Goal: Transaction & Acquisition: Purchase product/service

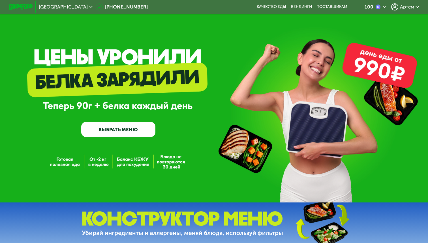
click at [399, 6] on div "Артем" at bounding box center [405, 6] width 28 height 7
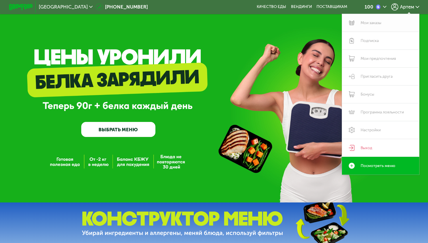
click at [382, 23] on link "Мои заказы" at bounding box center [380, 23] width 77 height 18
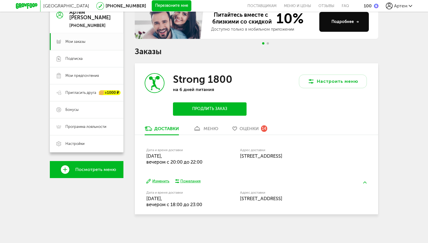
scroll to position [62, 0]
click at [331, 81] on button "Настроить меню" at bounding box center [333, 81] width 68 height 14
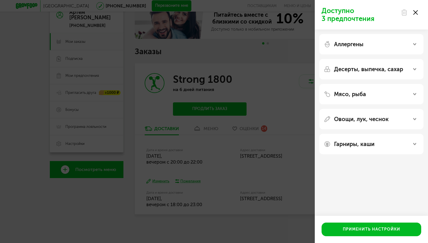
click at [417, 11] on icon at bounding box center [416, 12] width 5 height 5
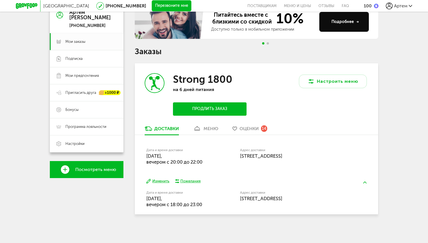
click at [160, 179] on button "Изменить" at bounding box center [157, 180] width 23 height 5
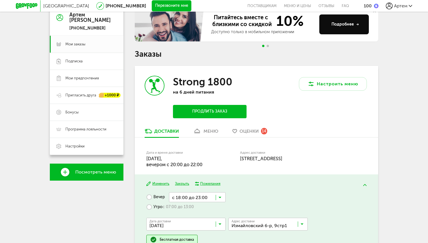
scroll to position [58, 0]
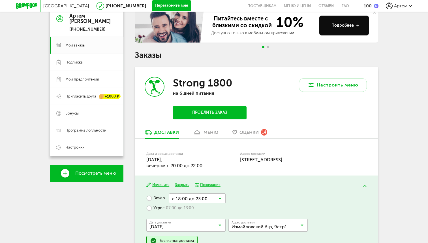
click at [92, 175] on span "Посмотреть меню" at bounding box center [95, 173] width 41 height 5
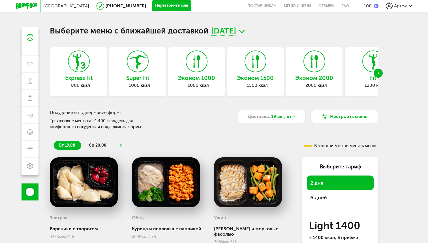
click at [381, 73] on div "Next slide" at bounding box center [378, 73] width 9 height 9
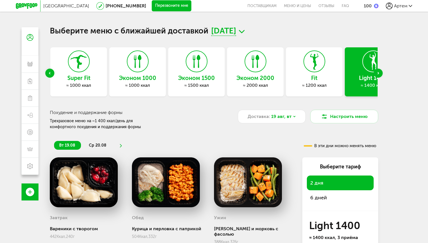
click at [380, 73] on div "Next slide" at bounding box center [378, 73] width 9 height 9
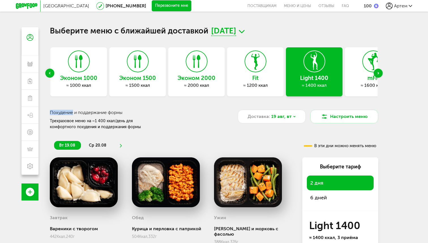
click at [380, 73] on div "Next slide" at bounding box center [378, 73] width 9 height 9
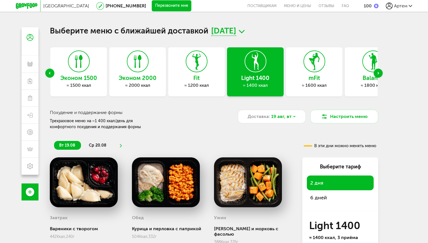
click at [380, 73] on div "Next slide" at bounding box center [378, 73] width 9 height 9
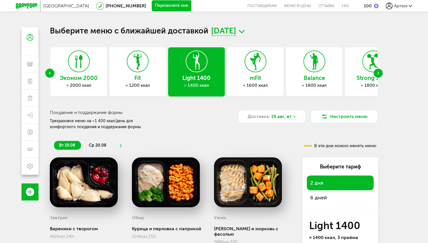
click at [48, 73] on div "Previous slide" at bounding box center [49, 73] width 9 height 9
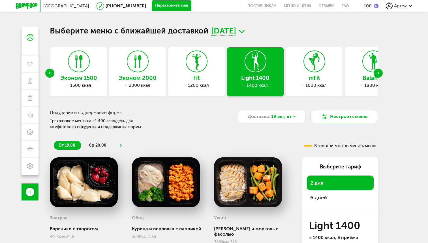
click at [121, 69] on div "Эконом 2000 ≈ 2000 ккал" at bounding box center [137, 71] width 57 height 49
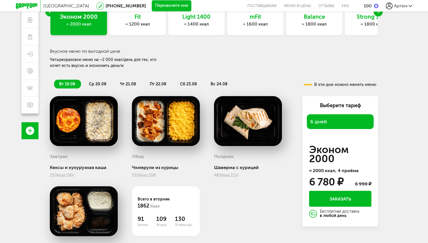
scroll to position [62, 0]
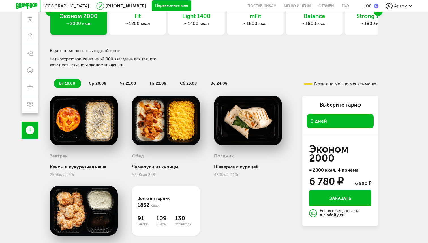
click at [100, 81] on span "ср 20.08" at bounding box center [98, 83] width 18 height 5
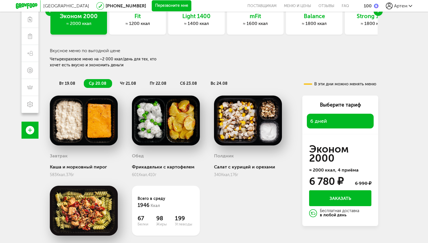
click at [124, 82] on span "чт 21.08" at bounding box center [128, 83] width 16 height 5
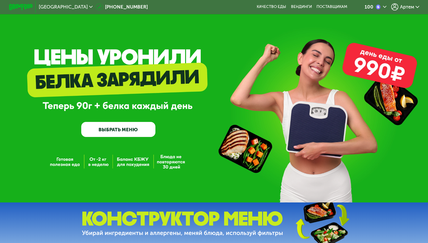
click at [131, 132] on link "ВЫБРАТЬ МЕНЮ" at bounding box center [118, 129] width 74 height 15
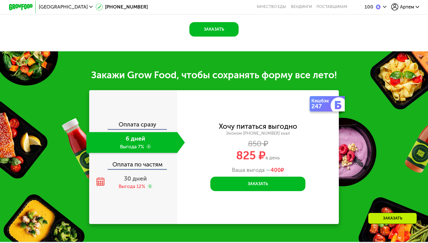
scroll to position [620, 0]
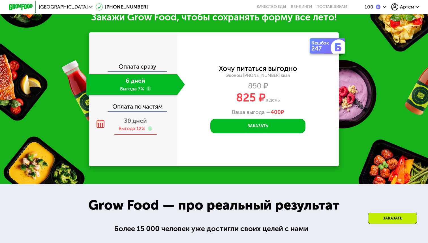
click at [142, 124] on span "30 дней" at bounding box center [135, 120] width 23 height 7
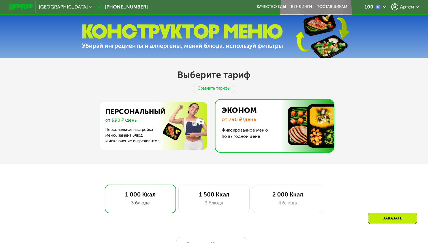
scroll to position [186, 0]
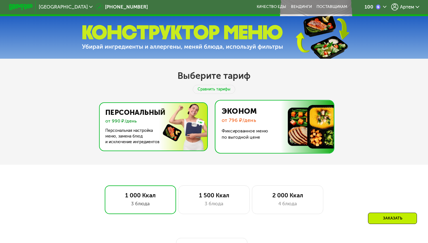
click at [153, 118] on img at bounding box center [152, 127] width 110 height 48
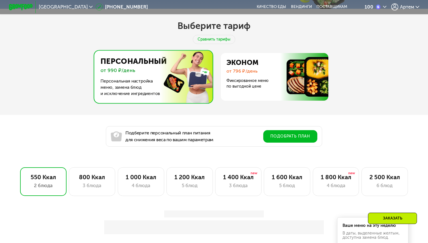
scroll to position [237, 0]
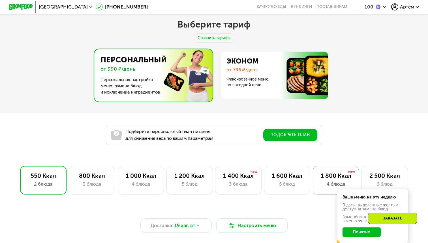
click at [324, 177] on div "1 800 Ккал" at bounding box center [336, 175] width 34 height 7
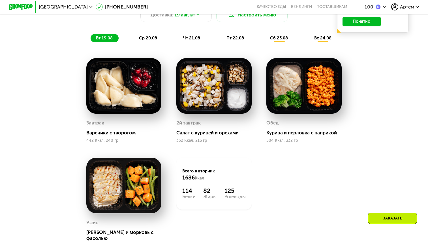
scroll to position [456, 0]
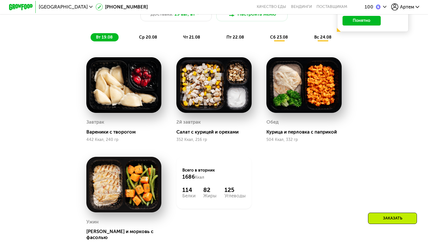
click at [148, 36] on span "ср 20.08" at bounding box center [148, 37] width 18 height 5
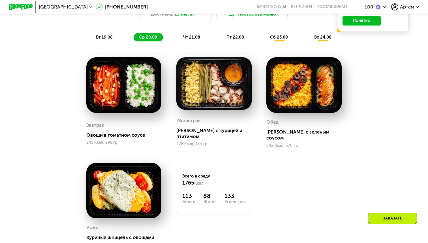
click at [221, 34] on div "чт 21.08" at bounding box center [235, 37] width 29 height 8
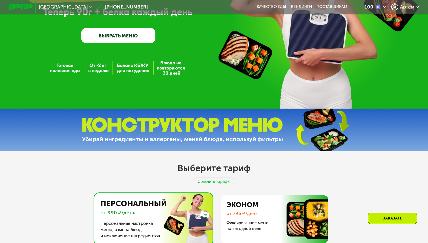
scroll to position [0, 0]
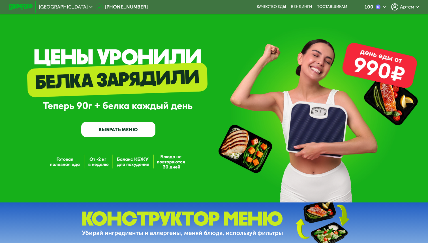
click at [409, 5] on span "Артем" at bounding box center [407, 7] width 14 height 5
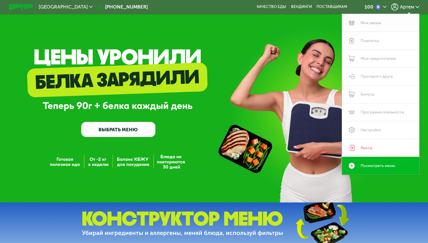
click at [376, 25] on link "Мои заказы" at bounding box center [380, 23] width 77 height 18
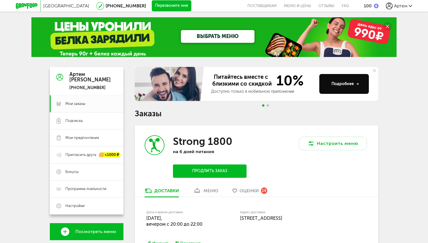
click at [209, 172] on button "Продлить заказ" at bounding box center [210, 170] width 74 height 13
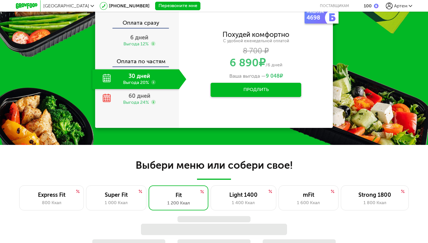
scroll to position [233, 0]
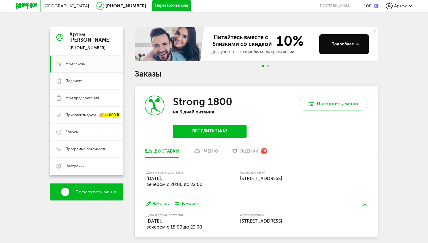
click at [220, 134] on button "Продлить заказ" at bounding box center [210, 131] width 74 height 13
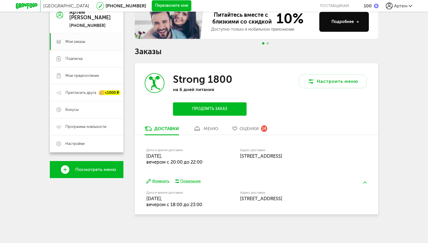
click at [214, 108] on button "Продлить заказ" at bounding box center [210, 108] width 74 height 13
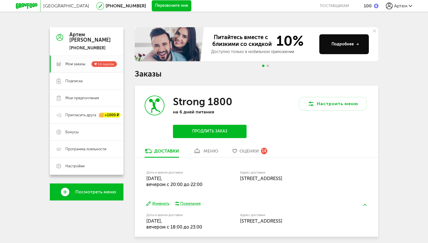
click at [24, 5] on icon at bounding box center [27, 6] width 22 height 6
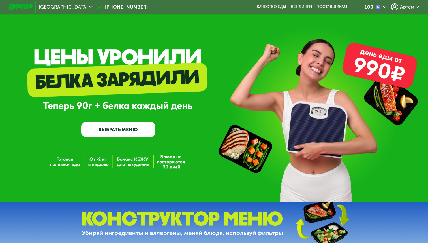
scroll to position [57, 0]
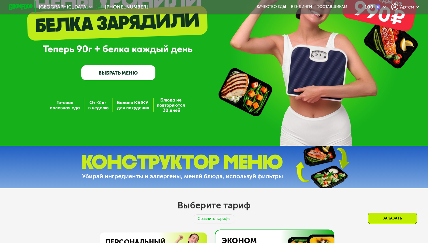
click at [133, 70] on link "ВЫБРАТЬ МЕНЮ" at bounding box center [118, 72] width 74 height 15
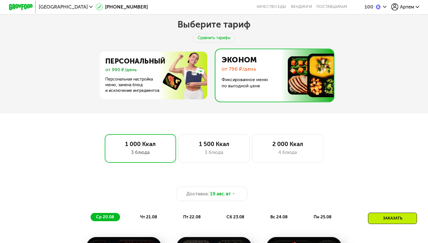
scroll to position [244, 0]
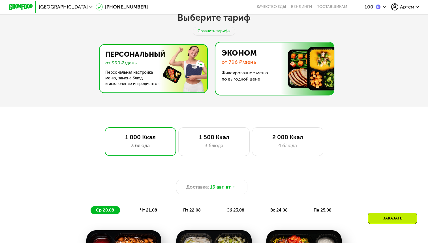
click at [157, 77] on img at bounding box center [152, 69] width 110 height 48
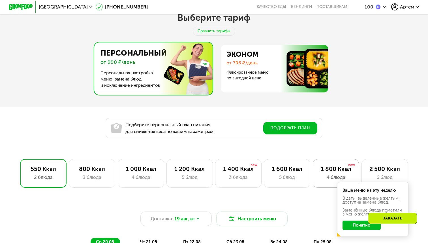
click at [362, 173] on div "1 800 Ккал 4 блюда" at bounding box center [385, 173] width 46 height 29
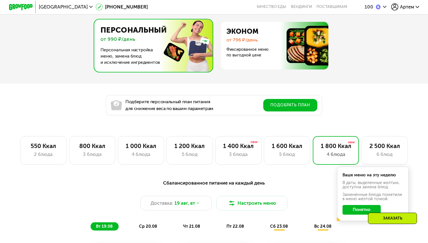
scroll to position [269, 0]
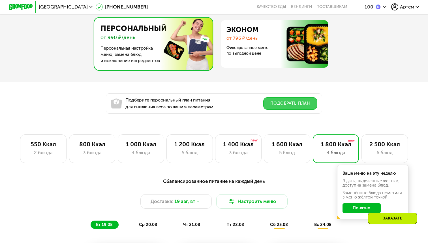
click at [284, 103] on button "Подобрать план" at bounding box center [290, 103] width 54 height 12
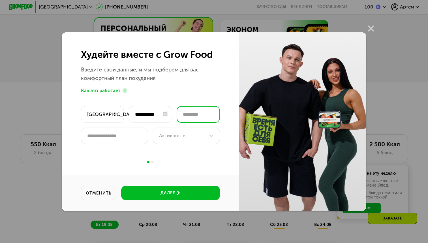
click at [203, 114] on input "number" at bounding box center [198, 114] width 43 height 17
type input "*"
type input "**"
type input "***"
click at [188, 141] on div "Активность" at bounding box center [186, 135] width 67 height 17
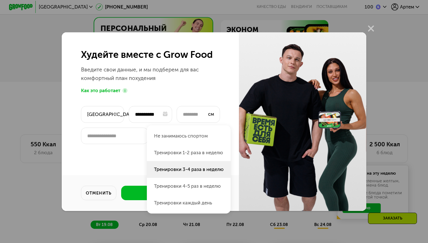
click at [188, 178] on li "Тренировки 3-4 раза в неделю" at bounding box center [189, 186] width 84 height 17
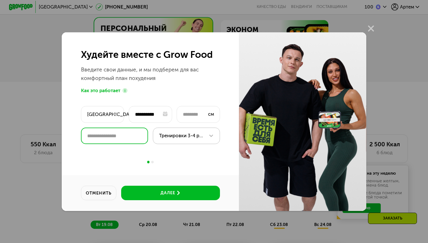
click at [127, 129] on input "number" at bounding box center [114, 135] width 67 height 17
type input "*"
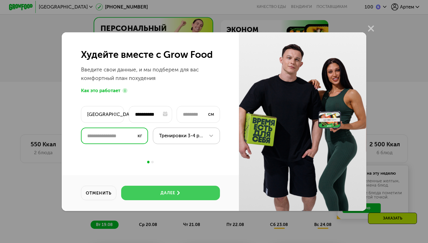
type input "**"
click at [154, 189] on button "далее" at bounding box center [170, 193] width 99 height 14
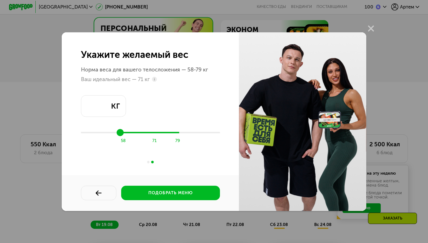
type input "**"
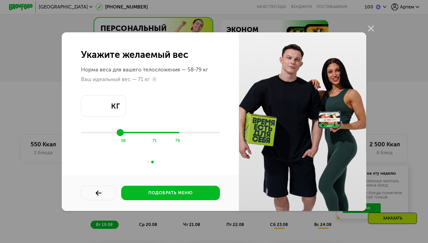
drag, startPoint x: 153, startPoint y: 132, endPoint x: 150, endPoint y: 132, distance: 3.4
type input "**"
click at [150, 132] on input "range" at bounding box center [150, 132] width 139 height 9
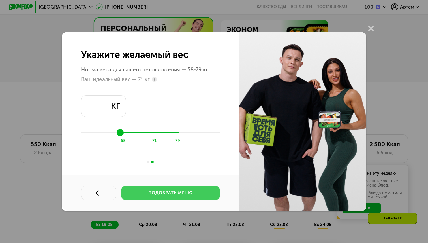
click at [169, 194] on div "подобрать меню" at bounding box center [170, 193] width 44 height 6
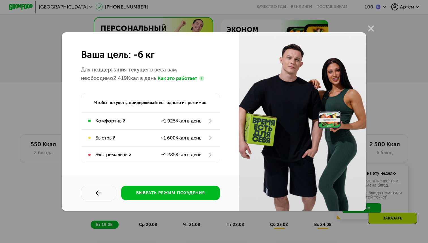
click at [199, 78] on use at bounding box center [201, 78] width 5 height 5
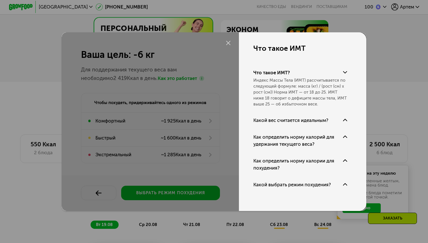
click at [403, 57] on div "Ваша цель: -6 кг Для поддержания текущего веса вам необходимо 2 419 Ккал в день…" at bounding box center [214, 121] width 428 height 243
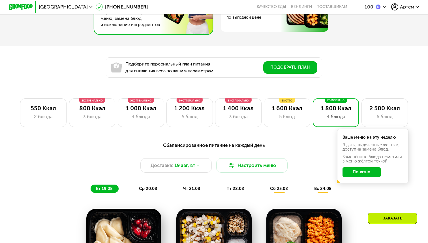
scroll to position [311, 0]
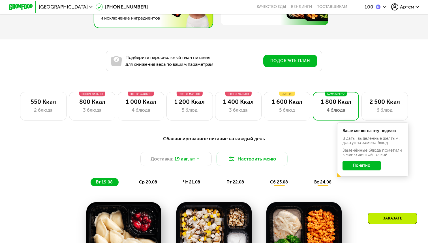
click at [359, 167] on button "Понятно" at bounding box center [362, 166] width 39 height 10
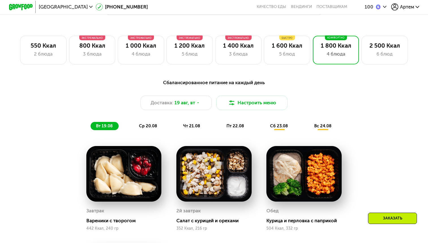
scroll to position [370, 0]
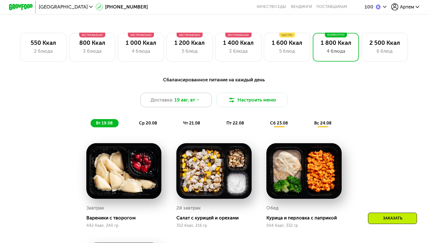
click at [207, 102] on div "Доставка: 19 авг, вт" at bounding box center [175, 100] width 71 height 14
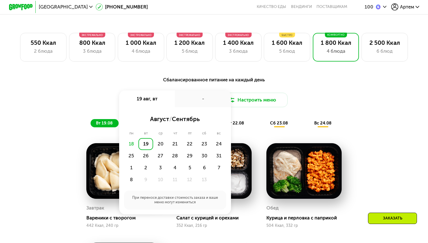
click at [134, 144] on div "18" at bounding box center [131, 144] width 15 height 12
click at [131, 143] on div "18" at bounding box center [131, 144] width 15 height 12
click at [385, 111] on div "Сбалансированное питание на каждый день Доставка: 19 авг, вт 19 авг, вт - авгус…" at bounding box center [214, 102] width 352 height 52
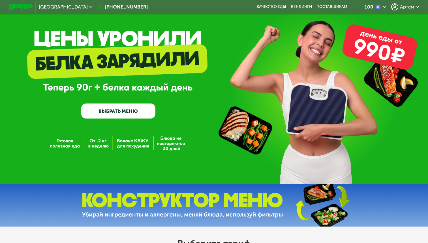
scroll to position [10, 0]
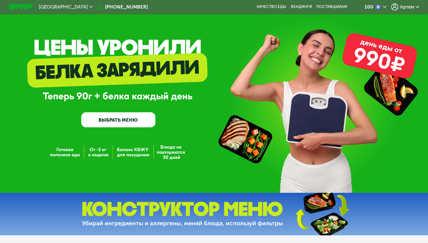
click at [406, 8] on span "Артем" at bounding box center [407, 7] width 14 height 5
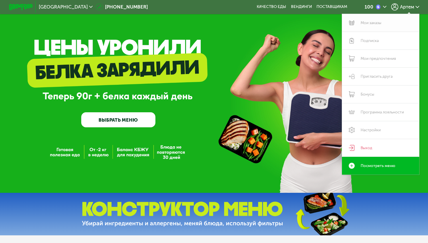
click at [373, 25] on link "Мои заказы" at bounding box center [380, 23] width 77 height 18
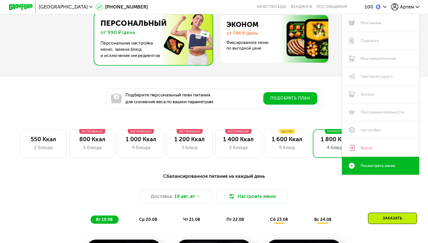
scroll to position [285, 0]
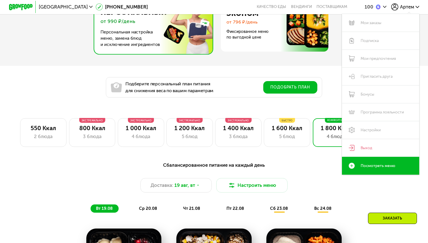
click at [282, 209] on span "сб 23.08" at bounding box center [279, 208] width 18 height 5
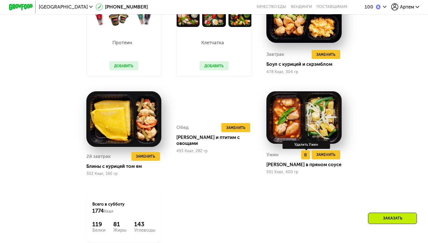
scroll to position [437, 0]
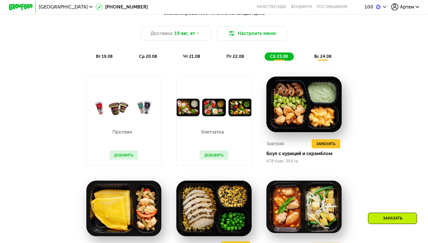
click at [326, 56] on span "вс 24.08" at bounding box center [322, 56] width 17 height 5
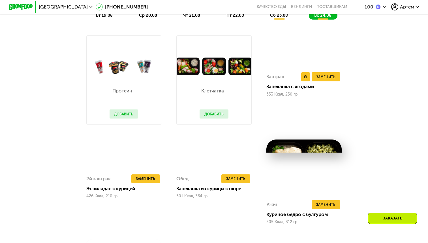
scroll to position [469, 0]
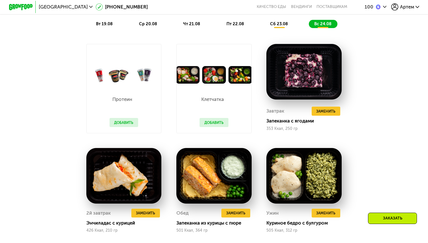
click at [282, 24] on span "сб 23.08" at bounding box center [279, 23] width 18 height 5
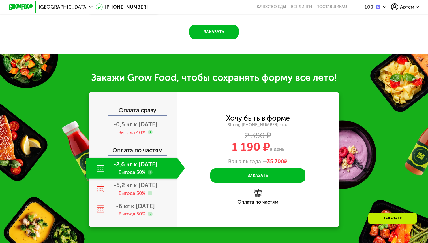
scroll to position [768, 0]
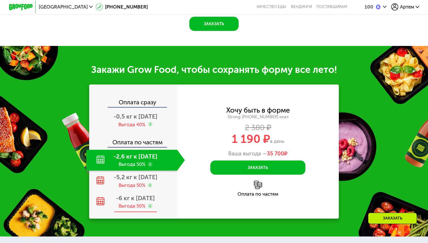
click at [159, 191] on div "-6 кг к 30 окт Выгода 50%" at bounding box center [135, 201] width 99 height 21
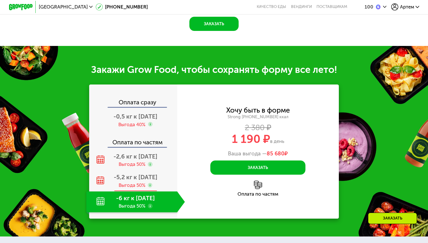
click at [159, 173] on div "-5,2 кг к 18 окт Выгода 50%" at bounding box center [135, 181] width 99 height 21
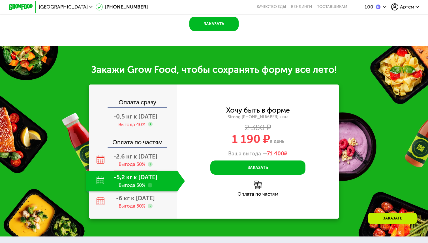
click at [161, 157] on div "-2,6 кг к 18 сен Выгода 50%" at bounding box center [135, 160] width 99 height 21
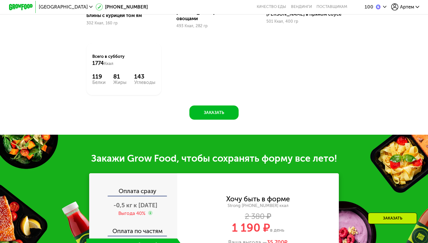
scroll to position [738, 0]
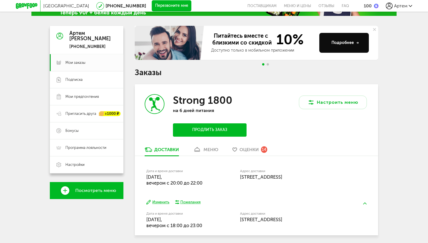
scroll to position [62, 0]
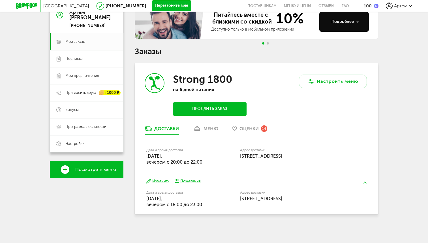
click at [190, 196] on div "Дата и время доставки 20 августа, среда, вечером c 18:00 до 23:00" at bounding box center [178, 199] width 65 height 17
